Goal: Check status: Check status

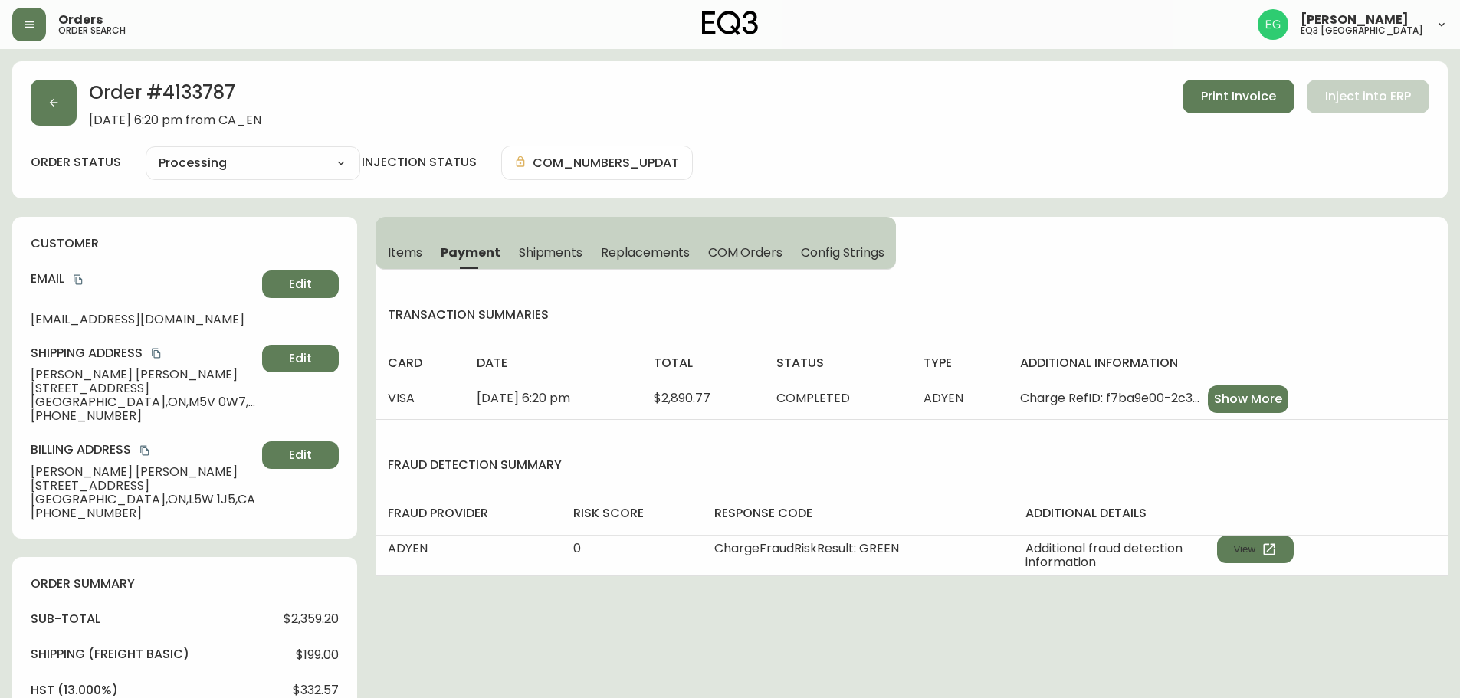
select select "PROCESSING"
click at [26, 25] on icon "button" at bounding box center [29, 24] width 12 height 12
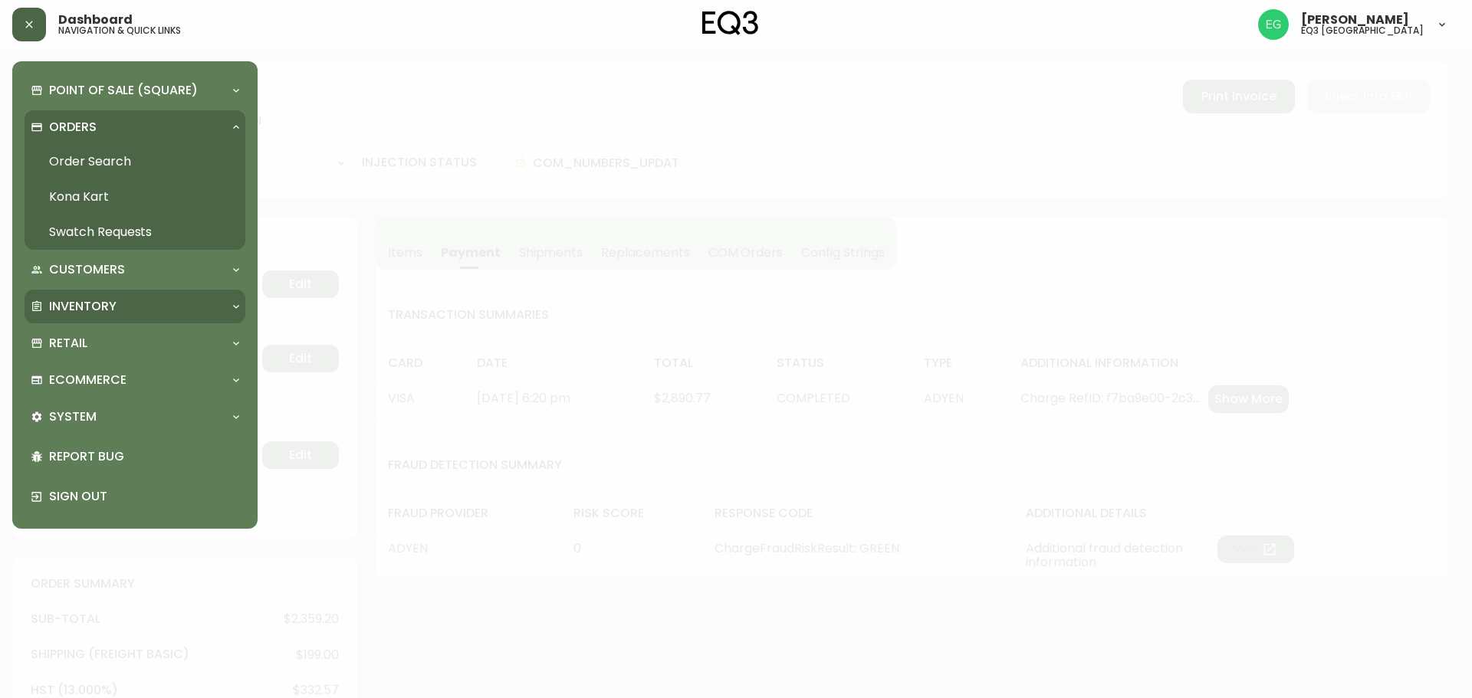
drag, startPoint x: 109, startPoint y: 308, endPoint x: 133, endPoint y: 330, distance: 32.0
click at [109, 308] on p "Inventory" at bounding box center [82, 306] width 67 height 17
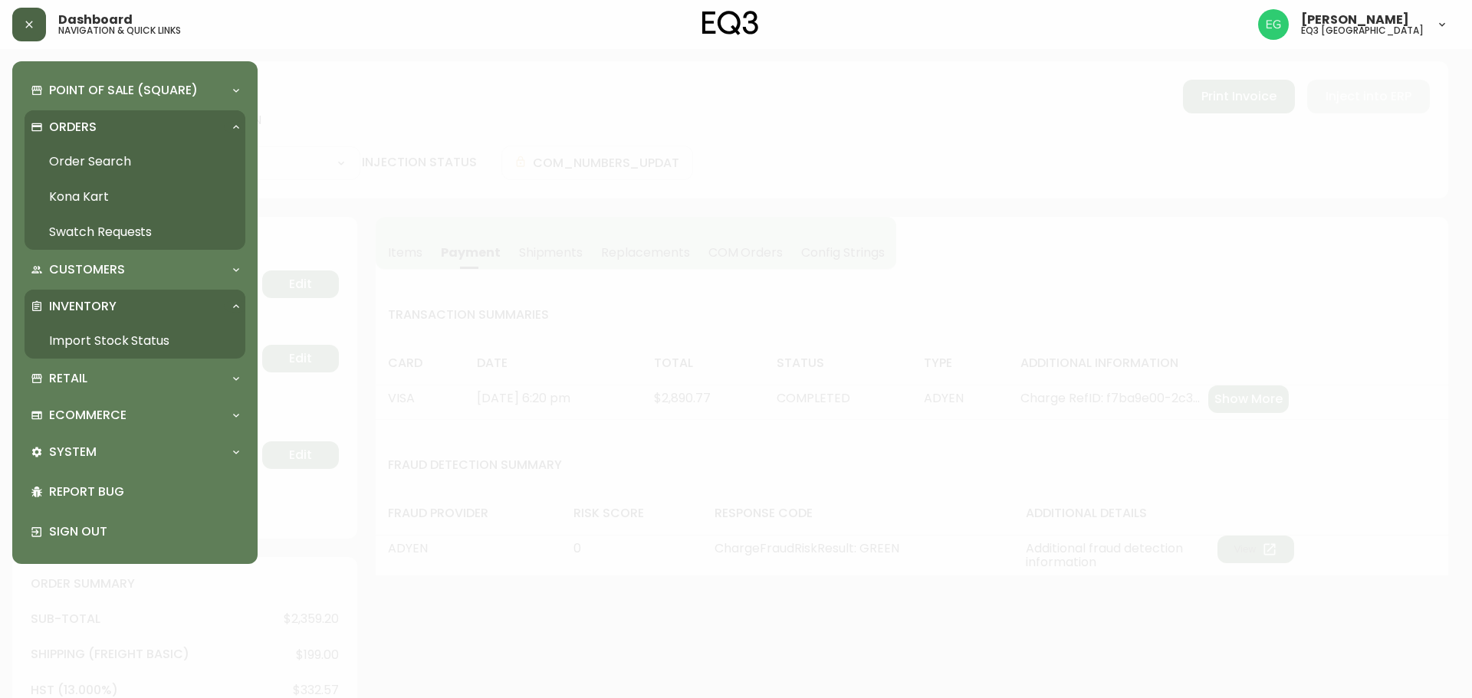
click at [150, 333] on link "Import Stock Status" at bounding box center [135, 340] width 221 height 35
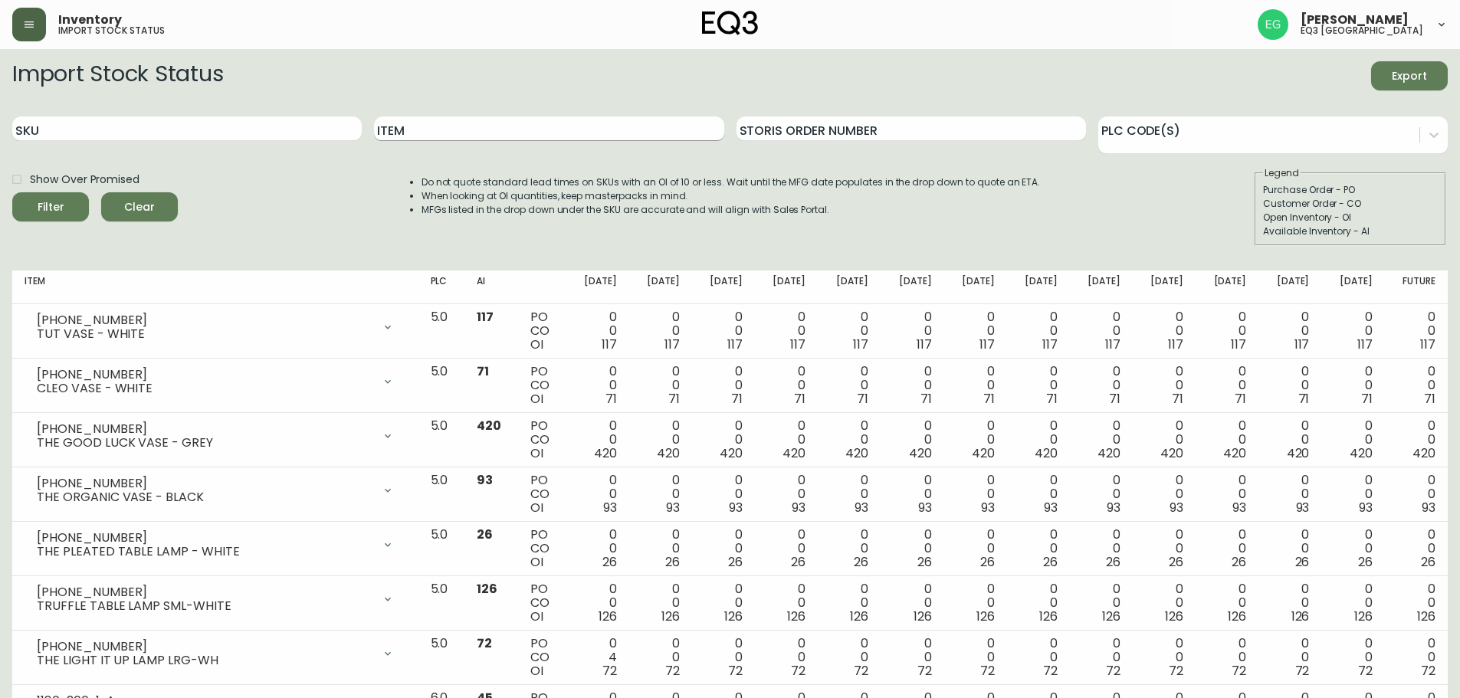
click at [486, 136] on input "Item" at bounding box center [549, 129] width 350 height 25
type input "[PERSON_NAME]"
click at [12, 192] on button "Filter" at bounding box center [50, 206] width 77 height 29
